Goal: Transaction & Acquisition: Purchase product/service

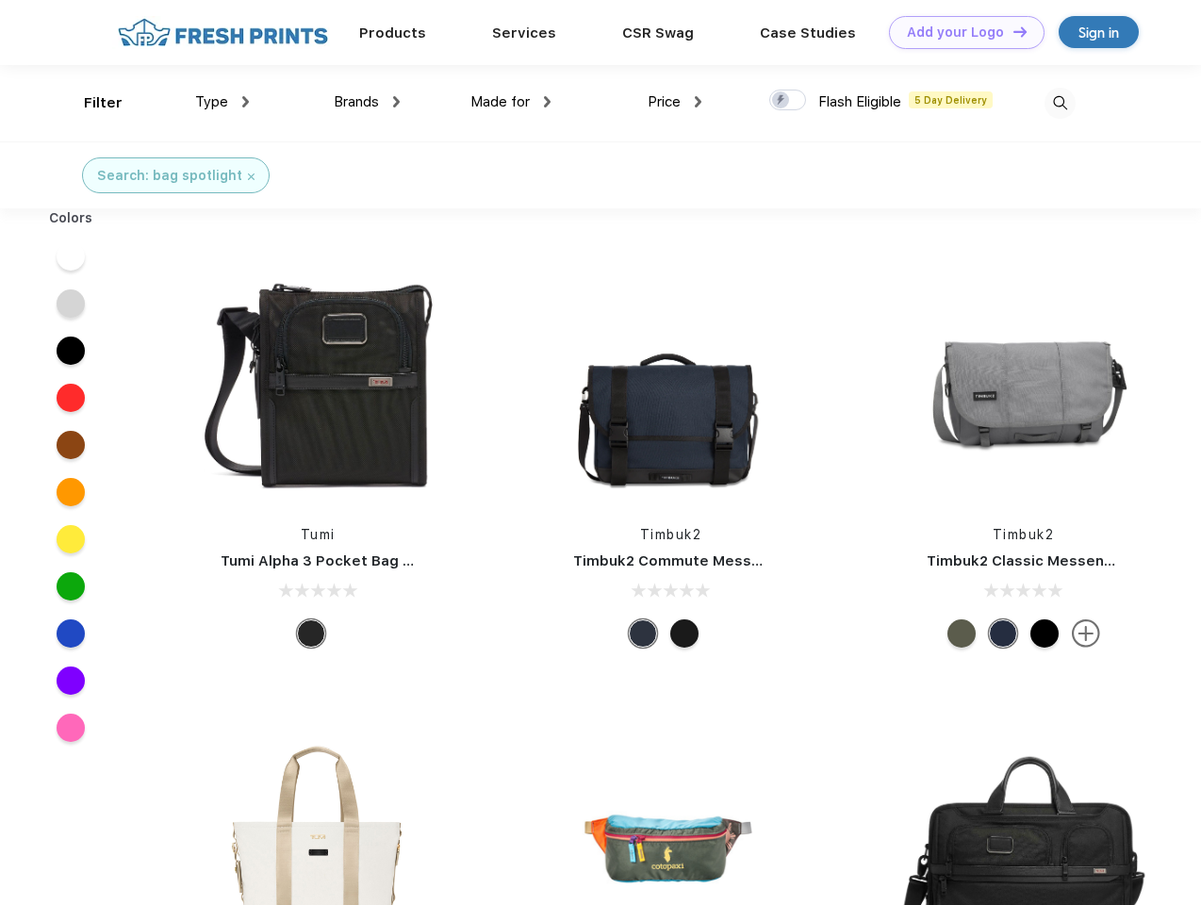
scroll to position [1, 0]
click at [959, 32] on link "Add your Logo Design Tool" at bounding box center [966, 32] width 155 height 33
click at [0, 0] on div "Design Tool" at bounding box center [0, 0] width 0 height 0
click at [1011, 31] on link "Add your Logo Design Tool" at bounding box center [966, 32] width 155 height 33
click at [90, 103] on div "Filter" at bounding box center [103, 103] width 39 height 22
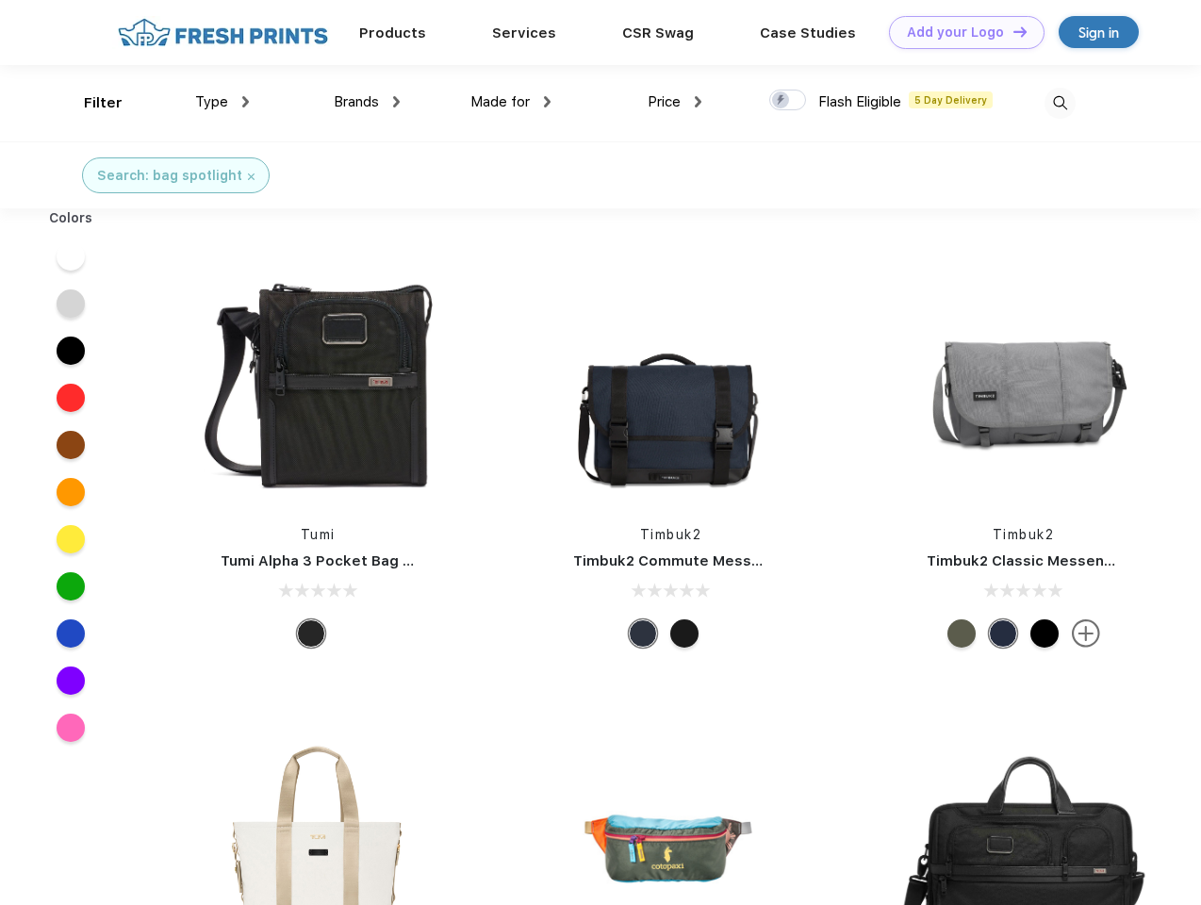
click at [222, 102] on span "Type" at bounding box center [211, 101] width 33 height 17
click at [367, 102] on span "Brands" at bounding box center [356, 101] width 45 height 17
click at [511, 102] on span "Made for" at bounding box center [499, 101] width 59 height 17
click at [675, 102] on span "Price" at bounding box center [663, 101] width 33 height 17
click at [788, 101] on div at bounding box center [787, 100] width 37 height 21
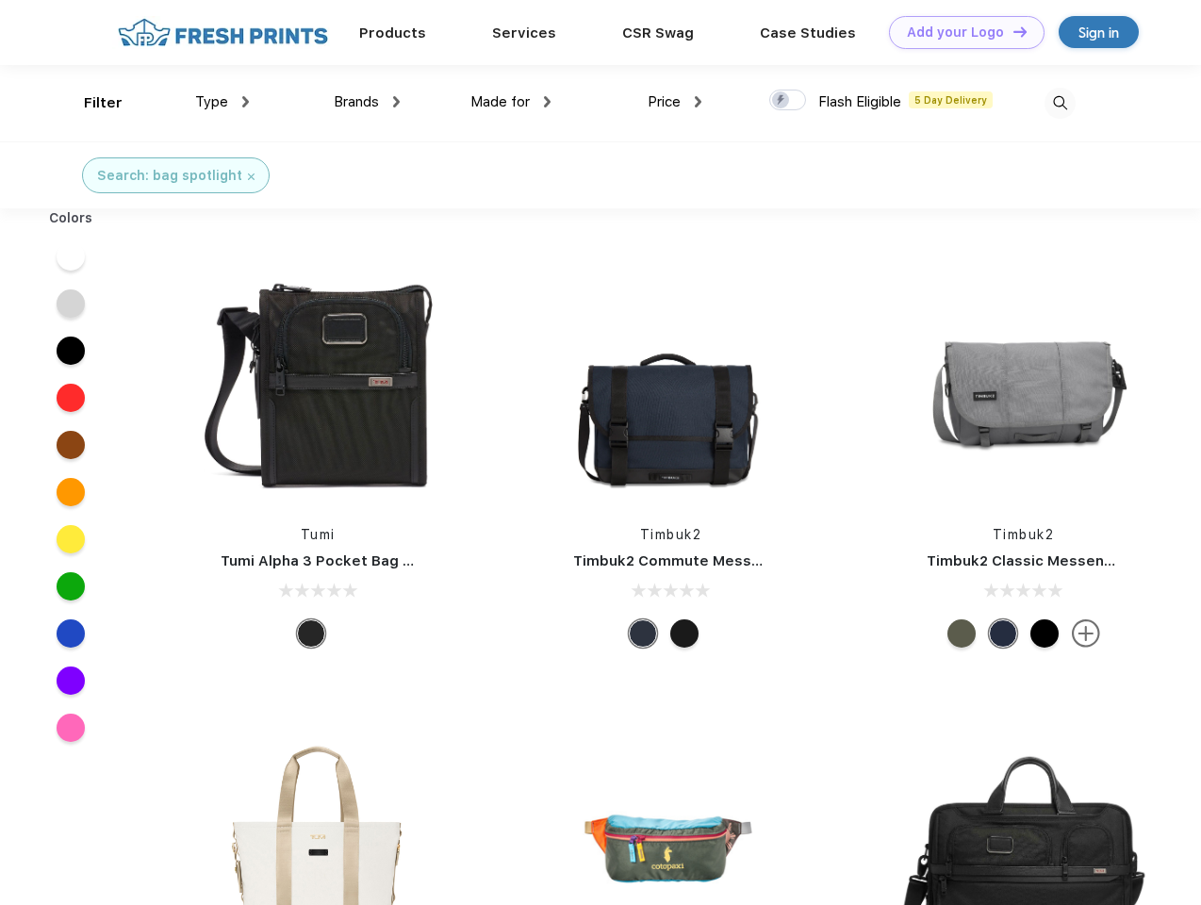
click at [781, 101] on input "checkbox" at bounding box center [775, 95] width 12 height 12
click at [1059, 103] on img at bounding box center [1059, 103] width 31 height 31
